Goal: Task Accomplishment & Management: Manage account settings

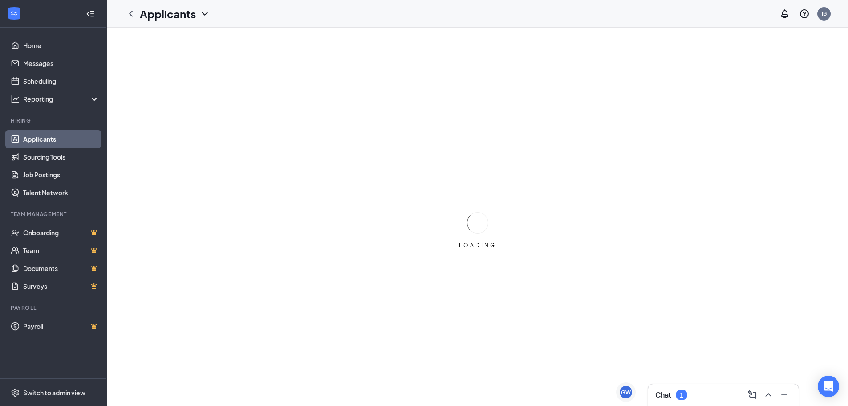
click at [703, 389] on div "Chat 1" at bounding box center [723, 394] width 136 height 14
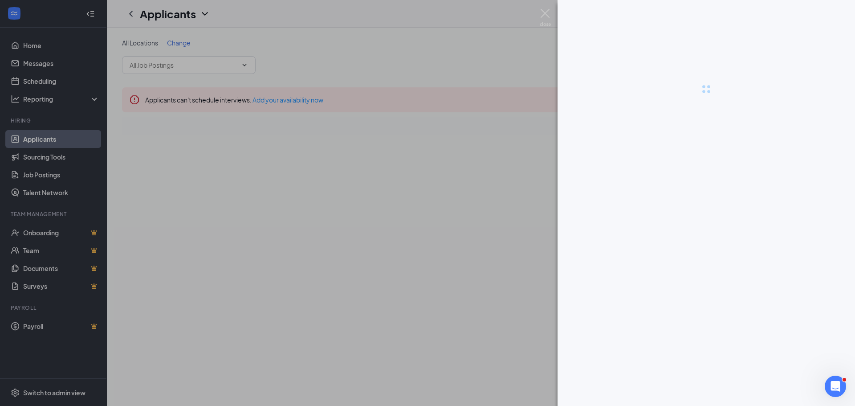
click at [736, 207] on div at bounding box center [706, 203] width 297 height 406
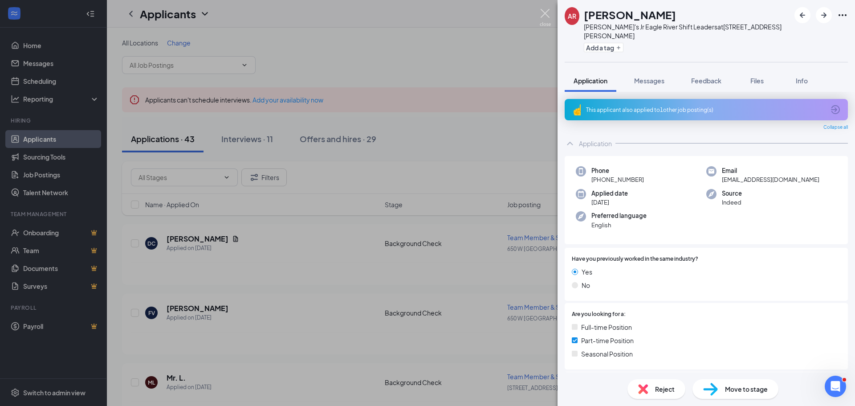
click at [547, 13] on img at bounding box center [545, 17] width 11 height 17
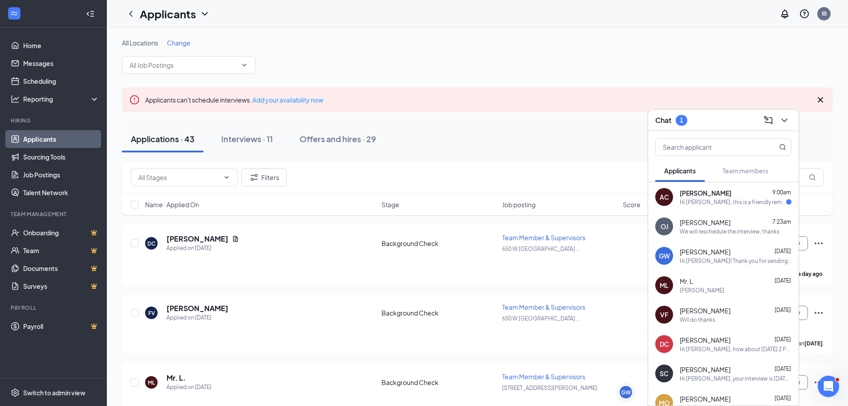
click at [696, 205] on div "AC [PERSON_NAME] 9:00am Hi [PERSON_NAME], this is a friendly reminder. Your mee…" at bounding box center [723, 196] width 151 height 29
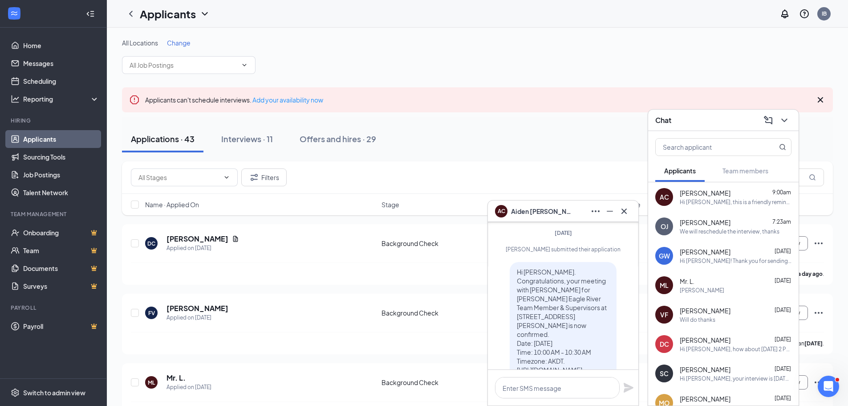
scroll to position [-534, 0]
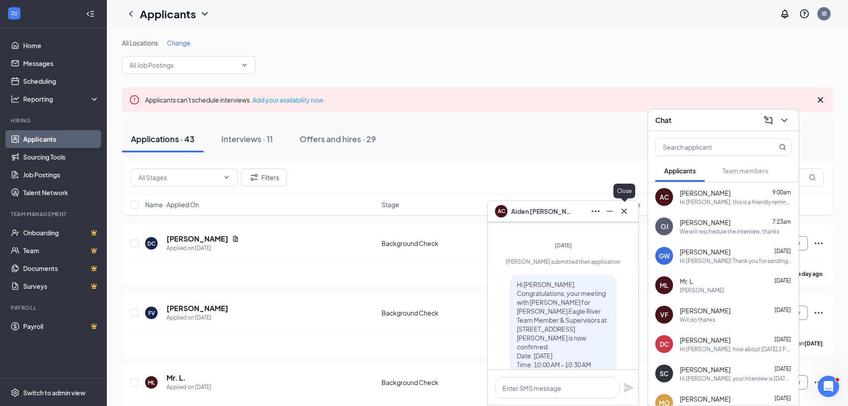
click at [629, 211] on icon "Cross" at bounding box center [624, 211] width 11 height 11
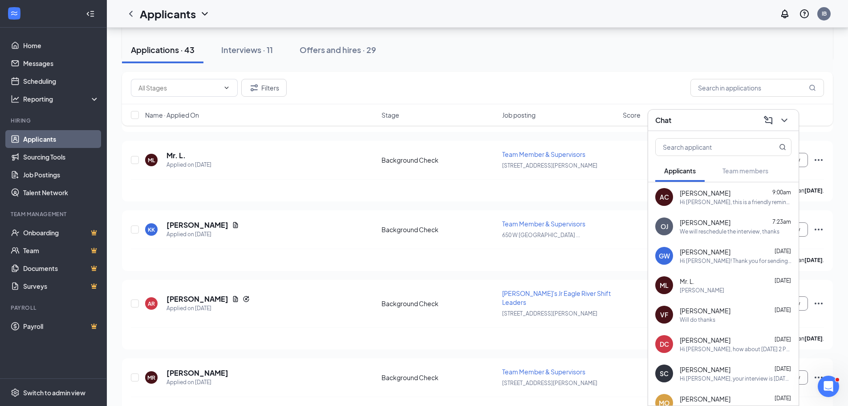
scroll to position [223, 0]
click at [508, 269] on div "[PERSON_NAME] has applied more than [DATE] ." at bounding box center [477, 259] width 693 height 22
click at [785, 122] on icon "ChevronDown" at bounding box center [784, 120] width 11 height 11
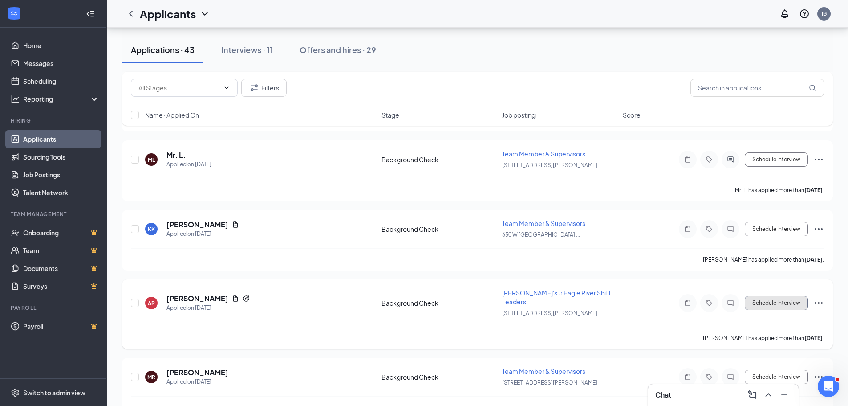
click at [771, 301] on button "Schedule Interview" at bounding box center [776, 303] width 63 height 14
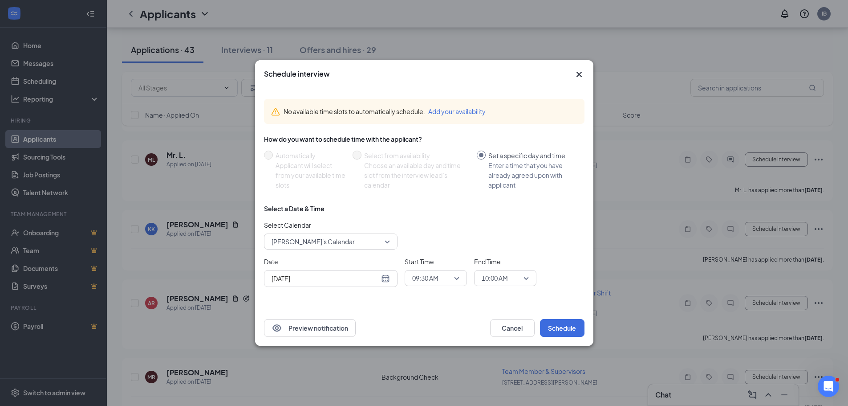
click at [378, 238] on span "[PERSON_NAME]'s Calendar" at bounding box center [327, 241] width 110 height 13
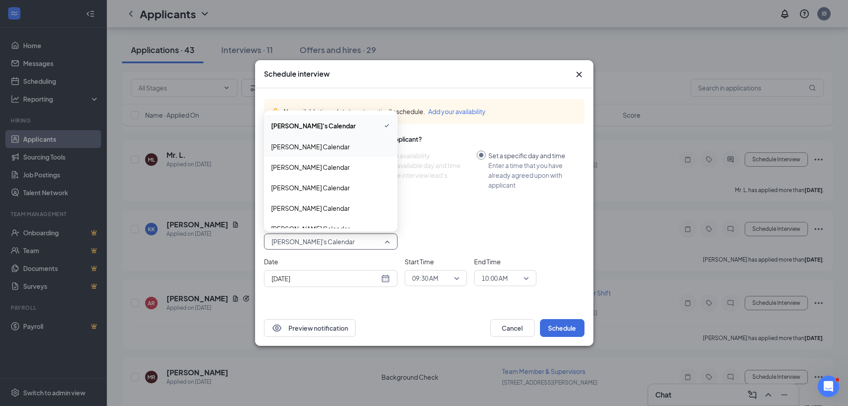
scroll to position [71, 0]
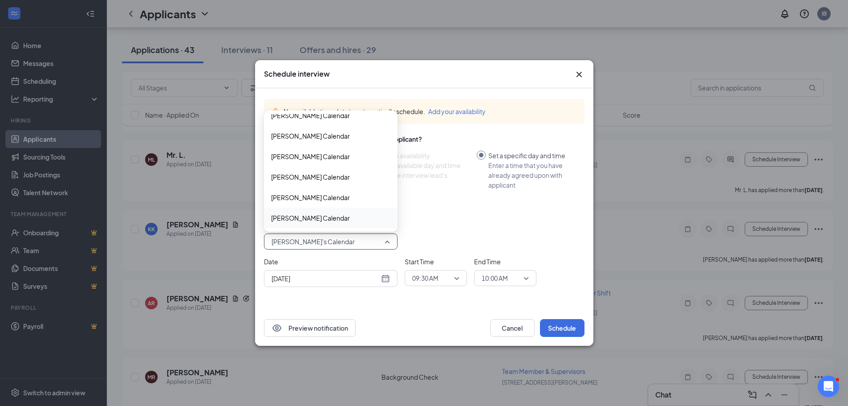
click at [292, 212] on div "[PERSON_NAME] Calendar" at bounding box center [331, 218] width 134 height 20
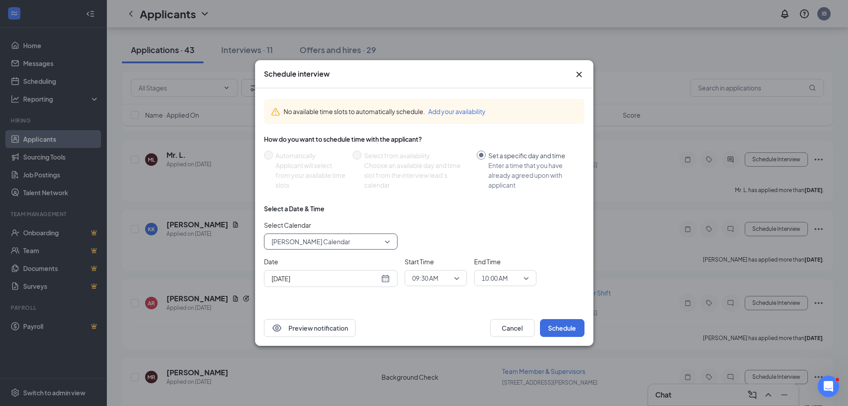
click at [385, 277] on div "[DATE]" at bounding box center [331, 278] width 118 height 10
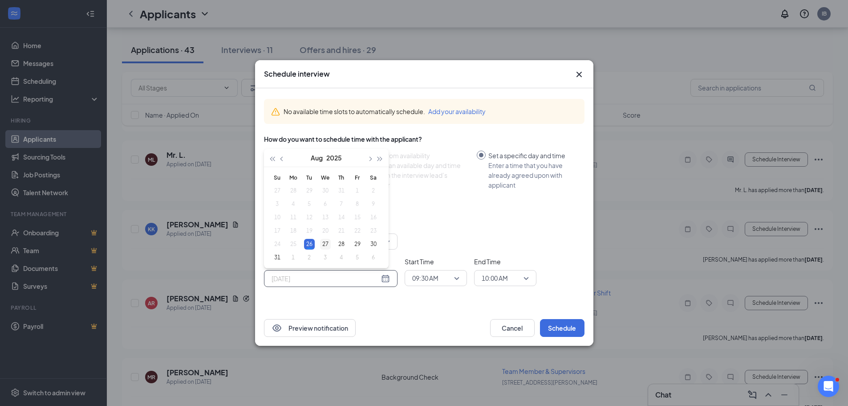
type input "[DATE]"
click at [328, 247] on div "27" at bounding box center [325, 244] width 11 height 11
click at [455, 280] on span "09:30 AM" at bounding box center [435, 277] width 47 height 13
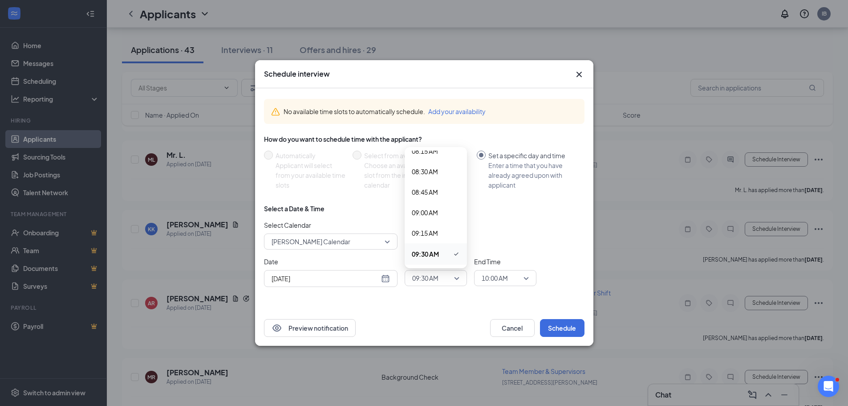
click at [526, 248] on div "Select Calendar [PERSON_NAME] Calendar 38940 116297 [PERSON_NAME] Calendar [PER…" at bounding box center [424, 234] width 321 height 29
click at [566, 326] on button "Schedule" at bounding box center [562, 328] width 45 height 18
